Goal: Check status: Check status

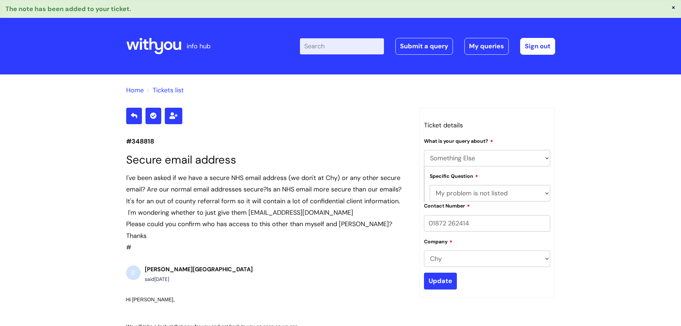
select select "Something Else"
select select "My problem is not listed"
click at [488, 46] on link "My queries" at bounding box center [487, 46] width 44 height 16
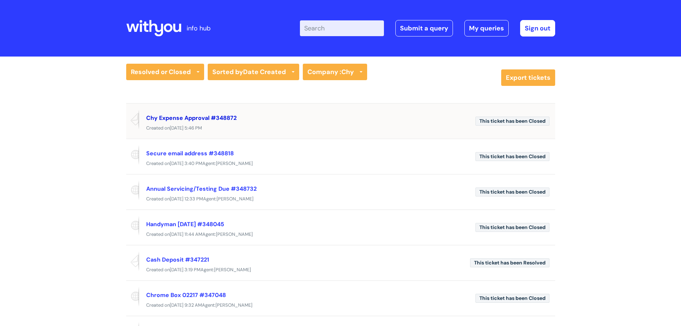
click at [181, 117] on link "Chy Expense Approval #348872" at bounding box center [191, 118] width 90 height 8
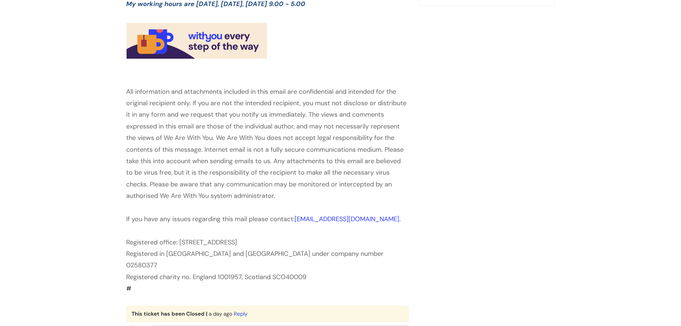
scroll to position [334, 0]
